Goal: Transaction & Acquisition: Purchase product/service

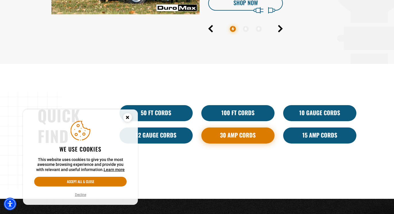
scroll to position [322, 0]
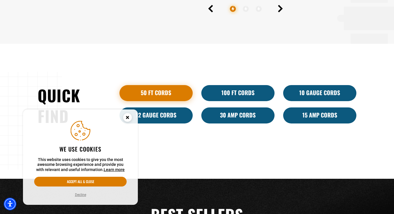
click at [160, 97] on link "50 ft cords" at bounding box center [155, 93] width 73 height 16
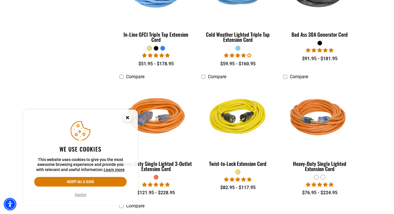
scroll to position [907, 0]
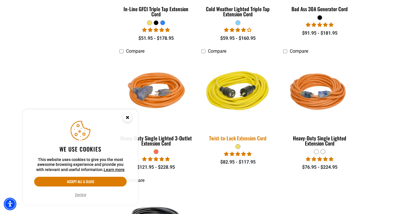
click at [231, 94] on img at bounding box center [237, 92] width 80 height 73
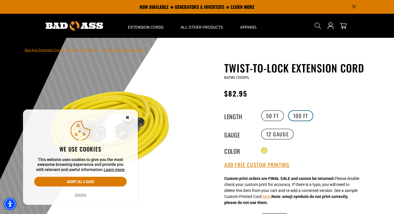
click at [294, 117] on label "100 FT" at bounding box center [301, 115] width 26 height 11
click at [271, 117] on label "50 FT" at bounding box center [272, 115] width 23 height 11
